Goal: Information Seeking & Learning: Check status

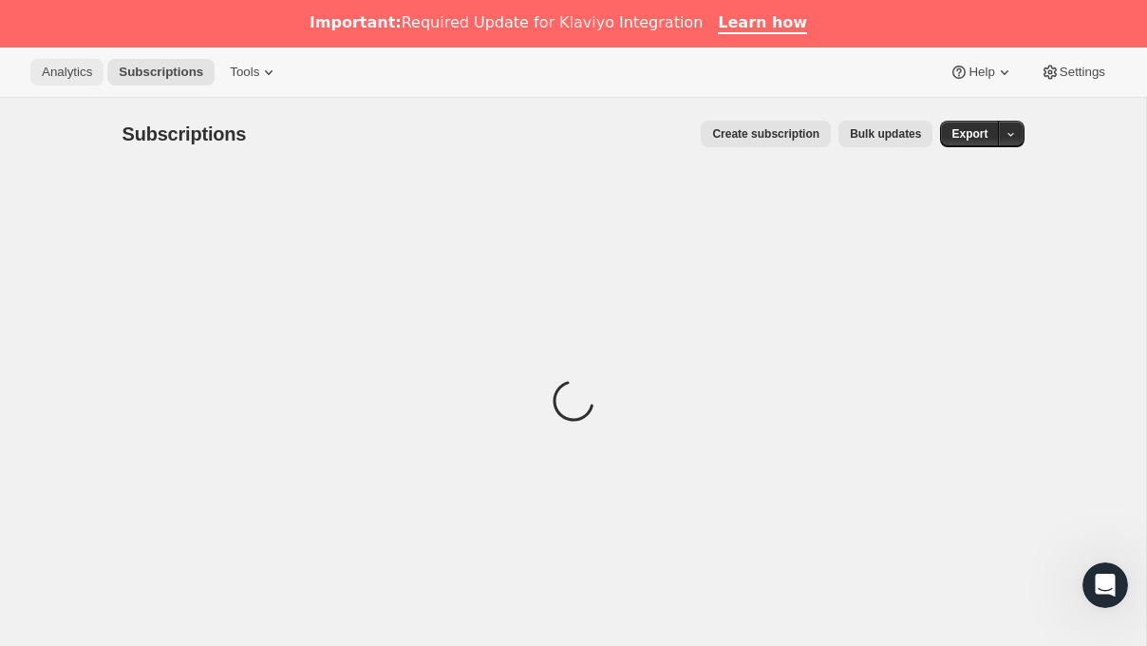
click at [59, 67] on span "Analytics" at bounding box center [67, 72] width 50 height 15
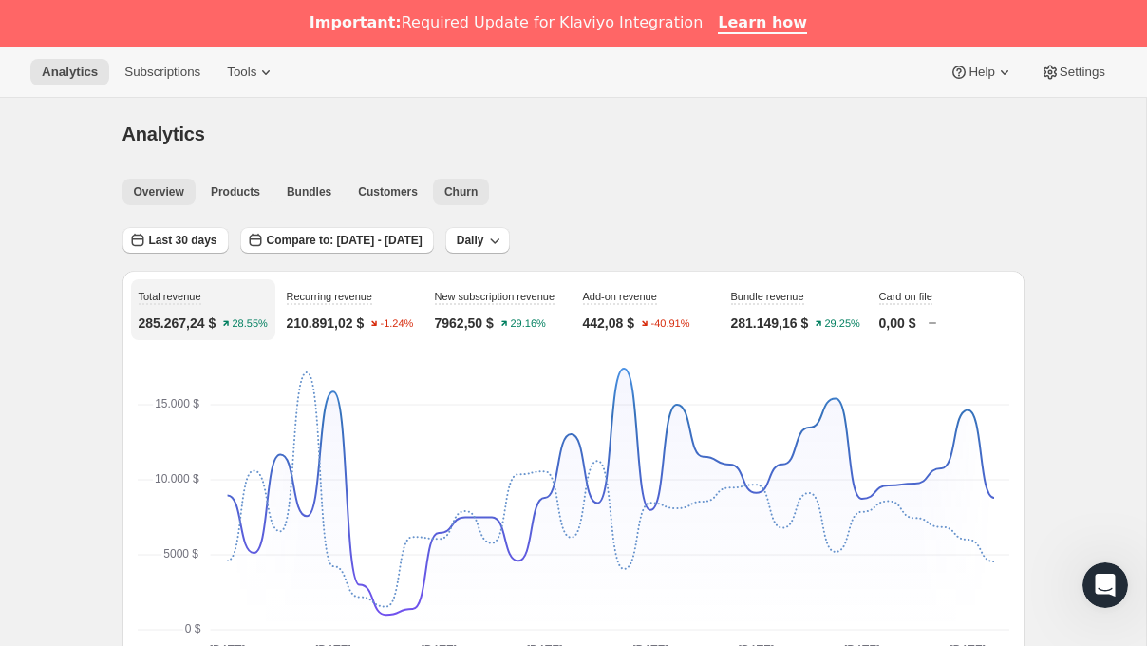
click at [476, 195] on span "Churn" at bounding box center [460, 191] width 33 height 15
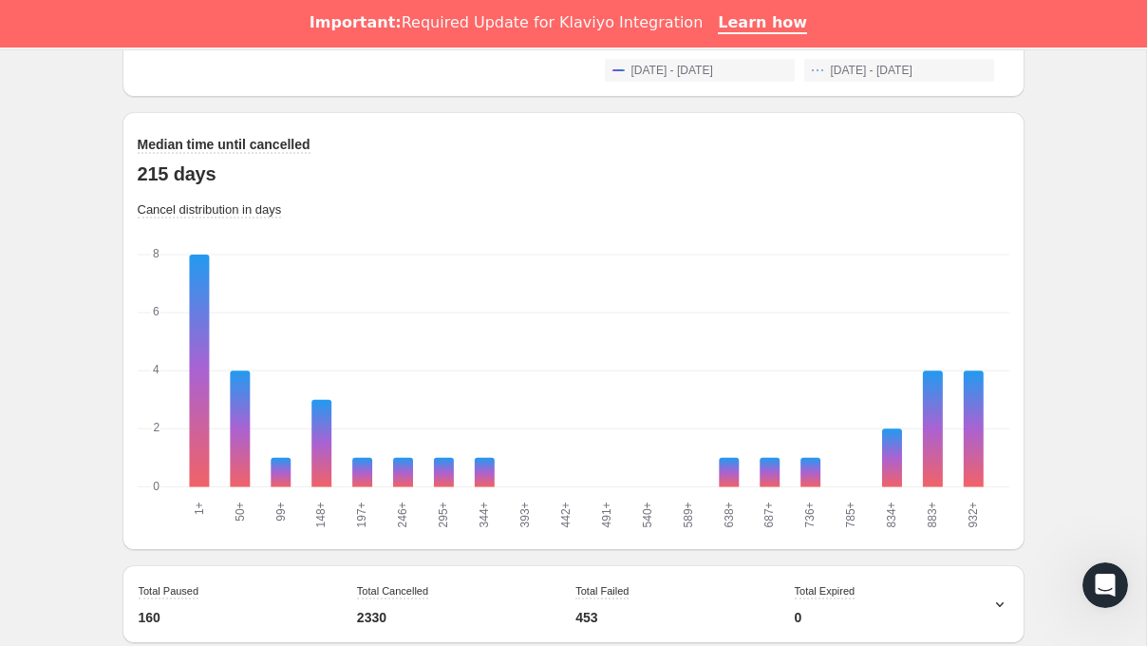
scroll to position [1852, 0]
